Goal: Task Accomplishment & Management: Manage account settings

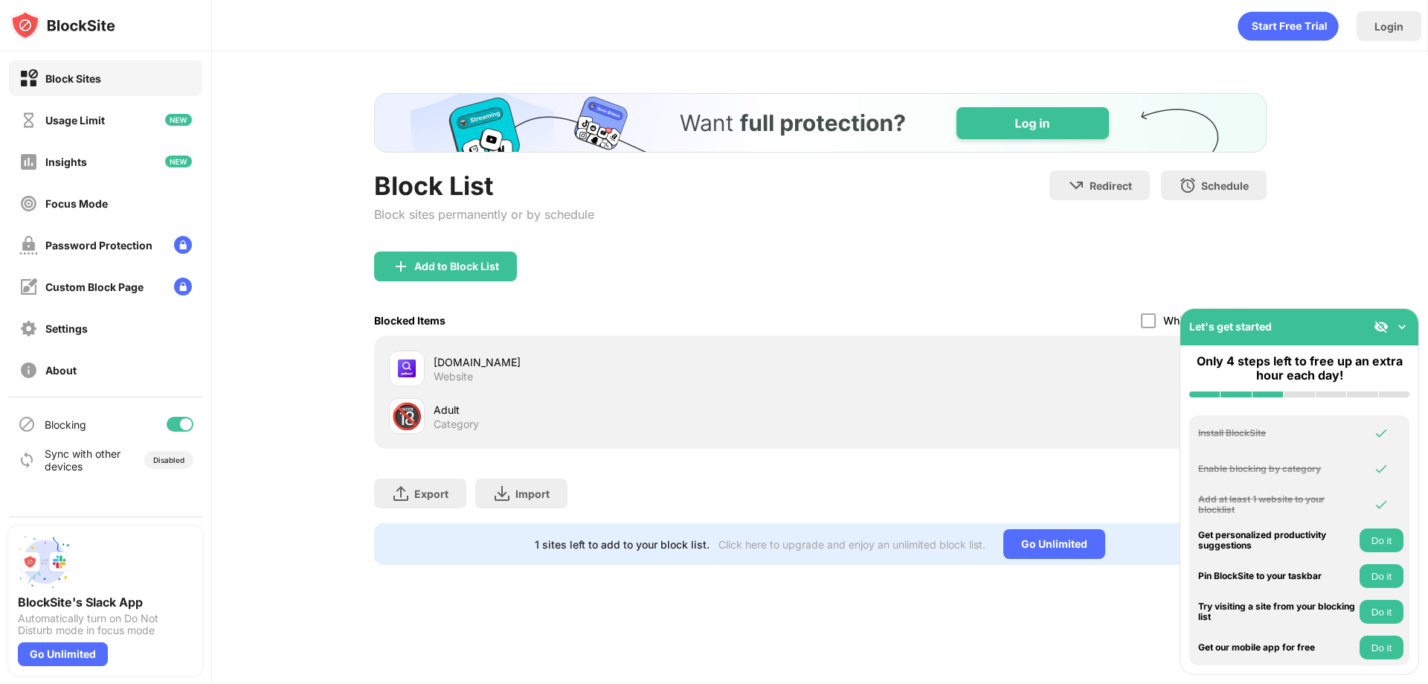
click at [393, 374] on div at bounding box center [407, 368] width 36 height 36
click at [400, 369] on img at bounding box center [407, 368] width 18 height 18
click at [1404, 324] on img at bounding box center [1402, 326] width 15 height 15
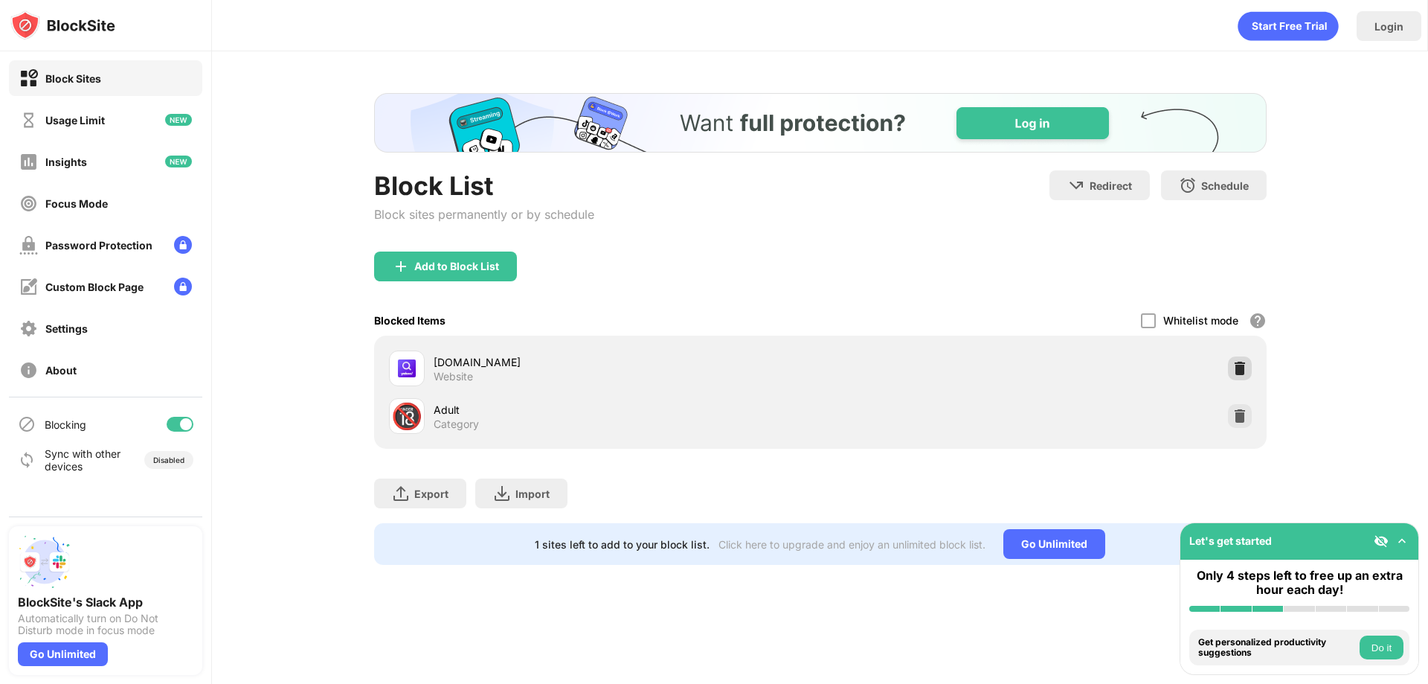
click at [1239, 370] on img at bounding box center [1239, 368] width 15 height 15
